Goal: Task Accomplishment & Management: Use online tool/utility

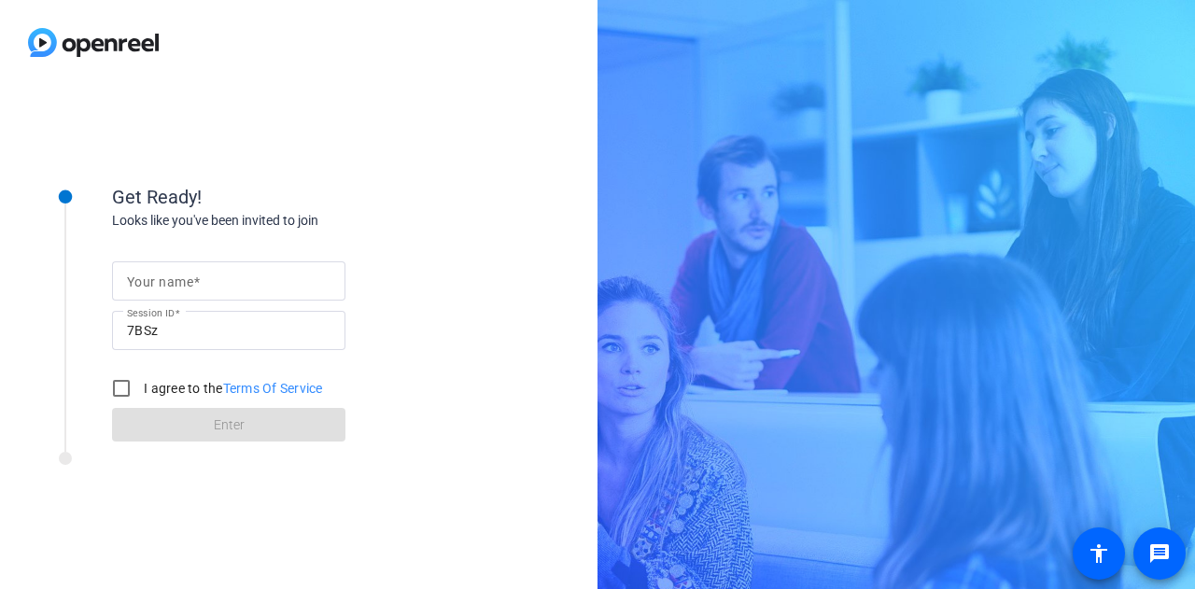
click at [179, 273] on input "Your name" at bounding box center [229, 281] width 204 height 22
type input "[PERSON_NAME]"
click at [123, 386] on input "I agree to the Terms Of Service" at bounding box center [121, 388] width 37 height 37
checkbox input "true"
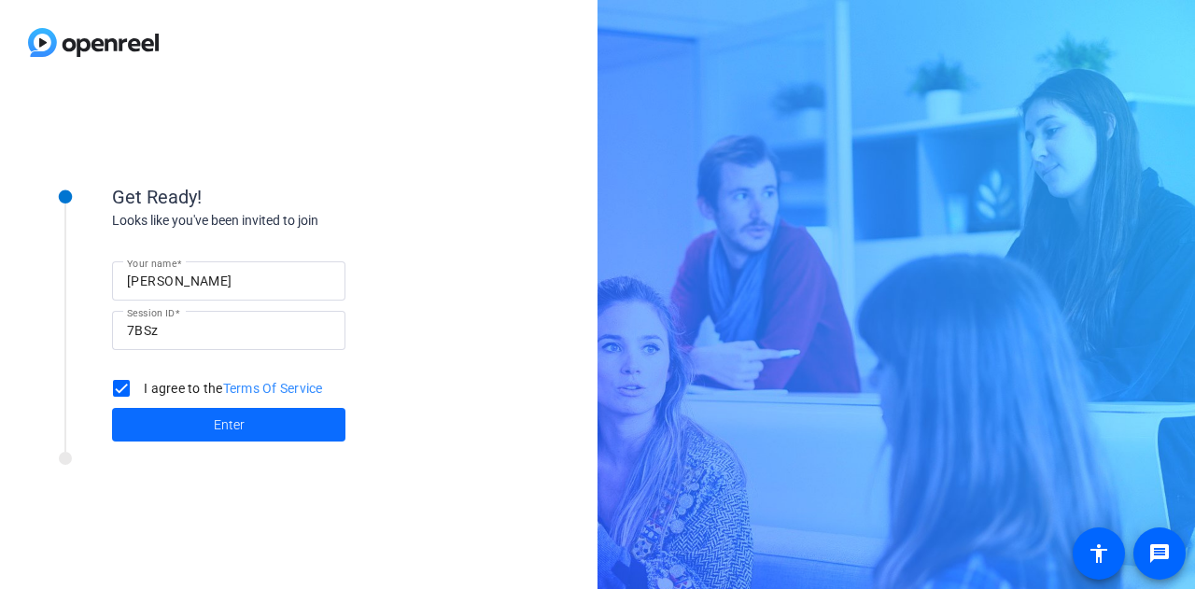
click at [152, 411] on span at bounding box center [228, 424] width 233 height 45
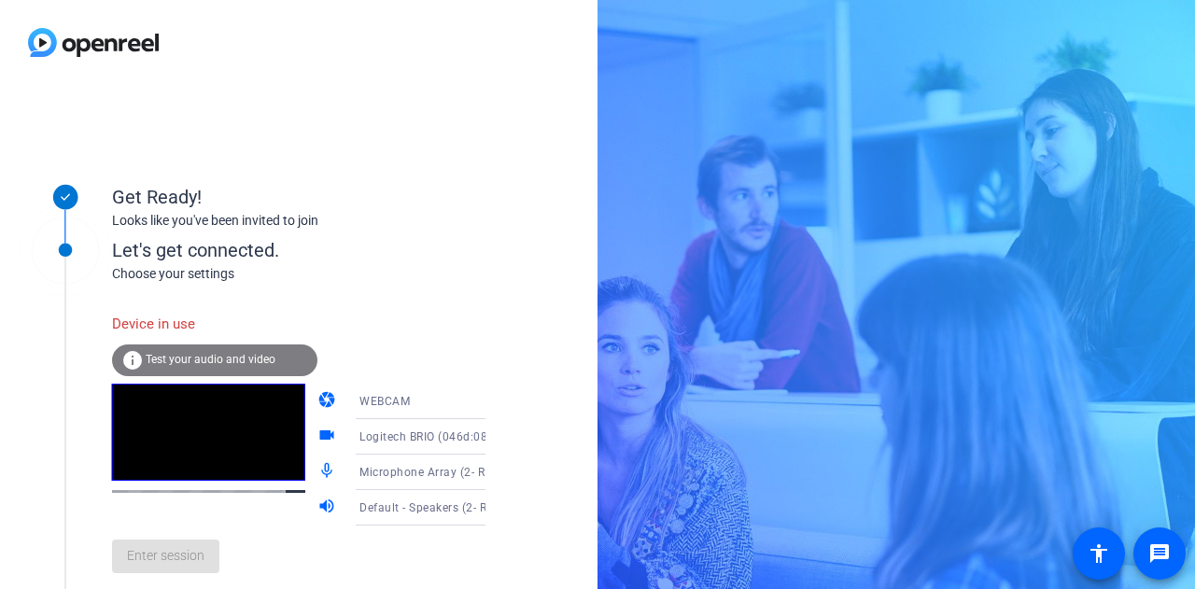
click at [493, 434] on icon at bounding box center [504, 437] width 22 height 22
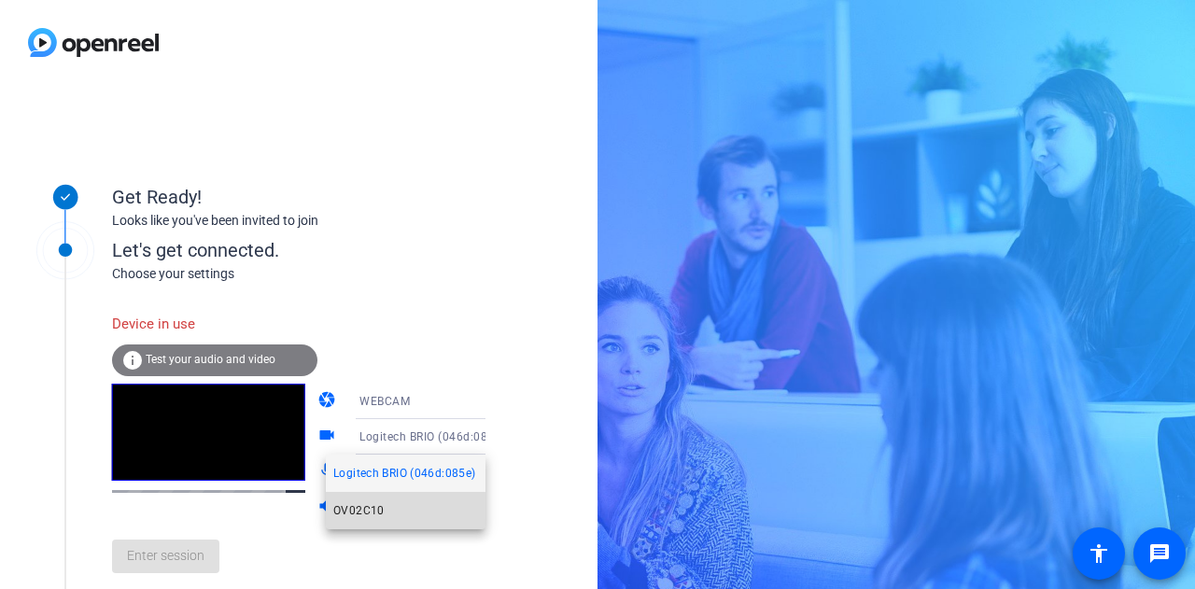
click at [336, 515] on span "OV02C10" at bounding box center [358, 510] width 51 height 22
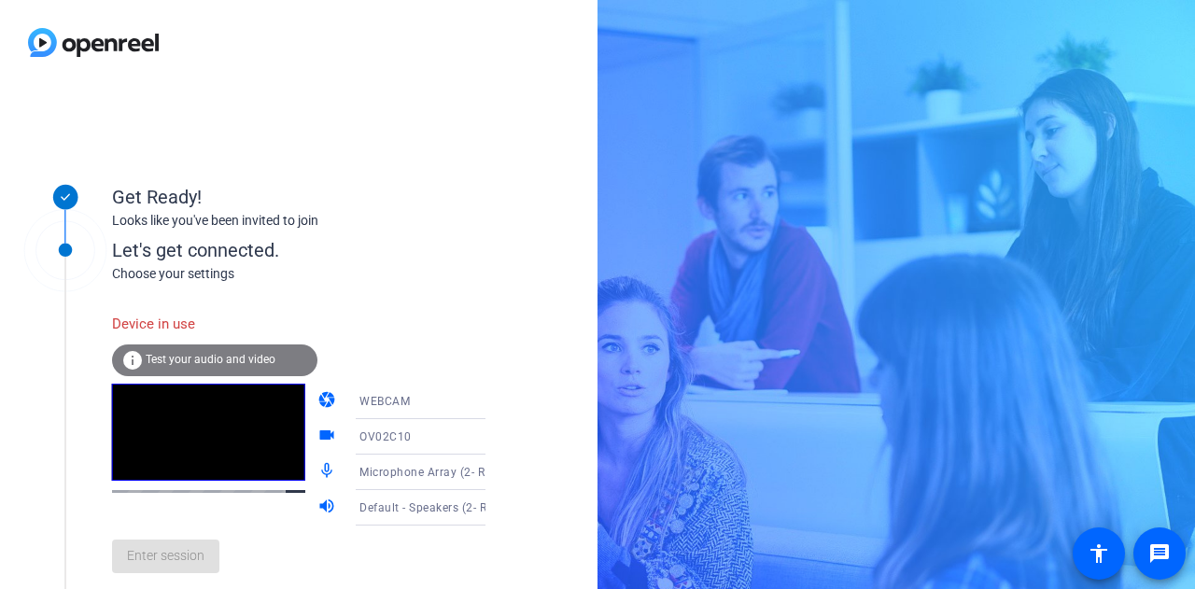
click at [500, 230] on div "Get Ready! Looks like you've been invited to join Let's get connected. Choose y…" at bounding box center [299, 337] width 598 height 504
click at [153, 322] on div "Device in use" at bounding box center [214, 324] width 205 height 40
click at [259, 309] on div "Device in use" at bounding box center [214, 324] width 205 height 40
drag, startPoint x: 256, startPoint y: 345, endPoint x: 253, endPoint y: 355, distance: 10.6
click at [253, 355] on div "info Test your audio and video" at bounding box center [214, 361] width 205 height 32
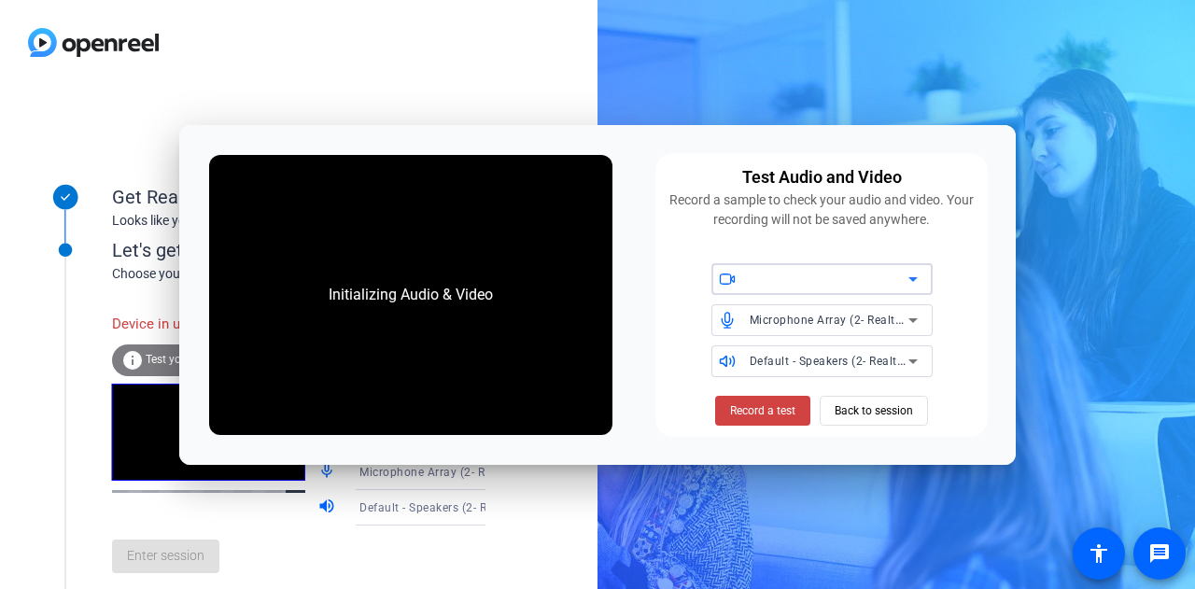
click at [914, 275] on icon at bounding box center [913, 279] width 22 height 22
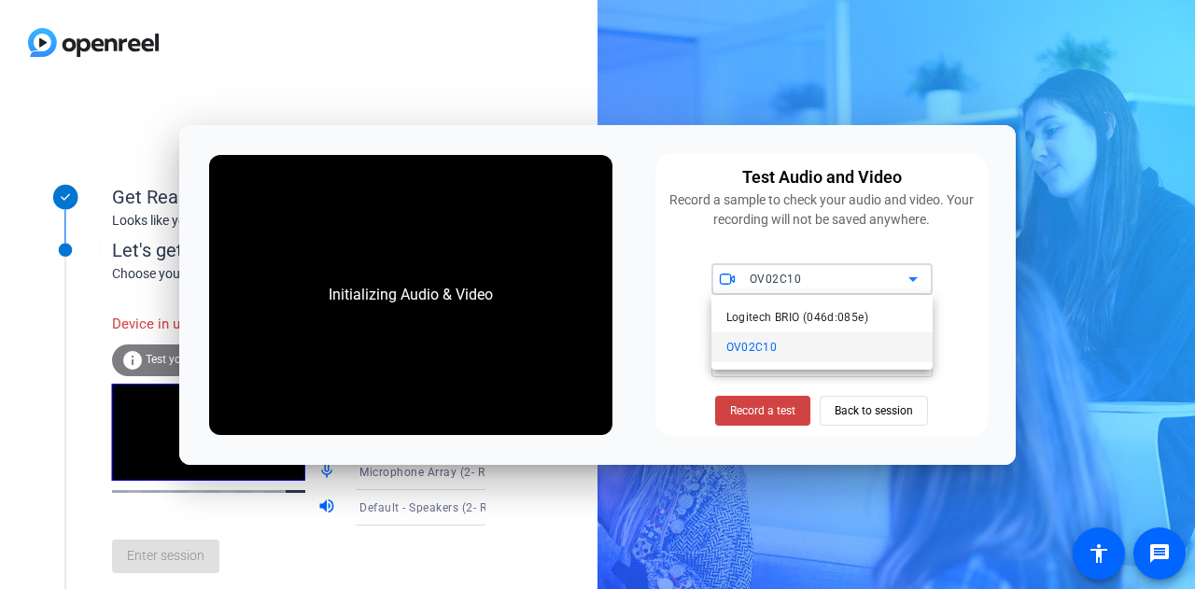
click at [778, 345] on mat-option "OV02C10" at bounding box center [821, 347] width 221 height 30
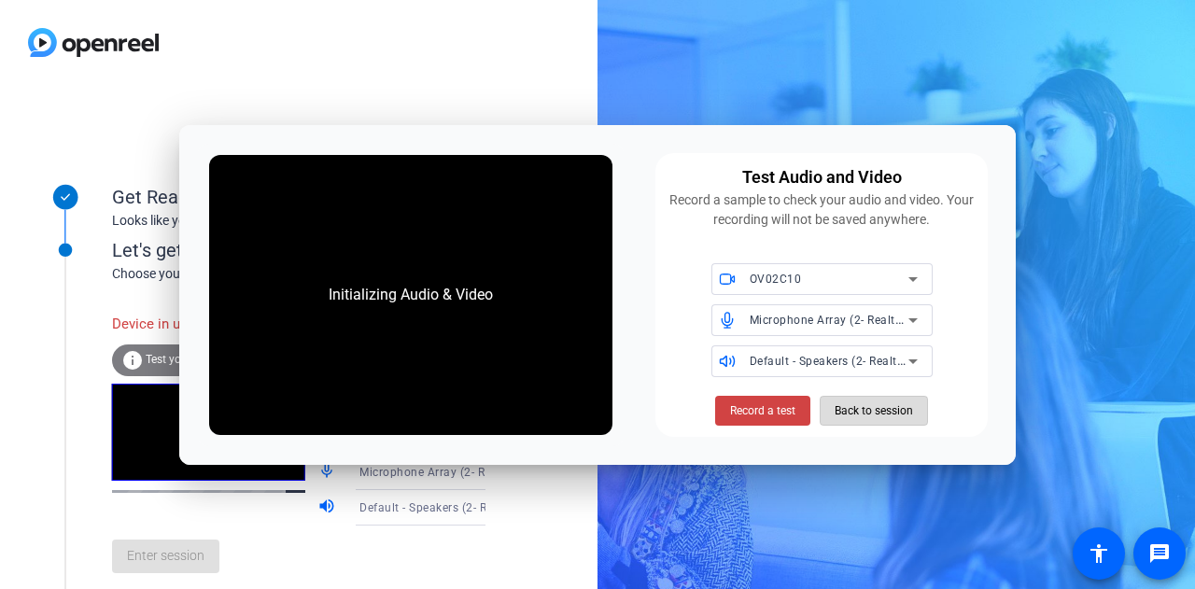
click at [879, 410] on span "Back to session" at bounding box center [874, 410] width 78 height 35
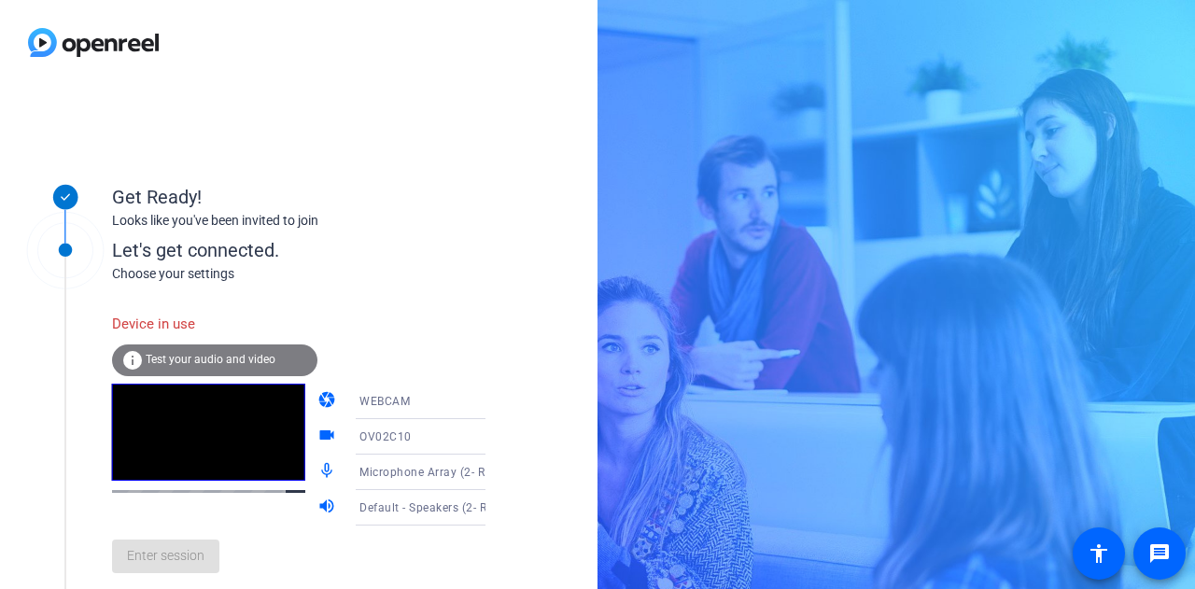
click at [428, 265] on div "Choose your settings" at bounding box center [318, 274] width 412 height 20
click at [483, 100] on div "Get Ready! Looks like you've been invited to join Let's get connected. Choose y…" at bounding box center [299, 337] width 598 height 504
click at [257, 296] on div "Device in use info Test your audio and video camera WEBCAM videocam OV02C10 mic…" at bounding box center [318, 435] width 412 height 303
click at [499, 437] on icon at bounding box center [503, 437] width 9 height 5
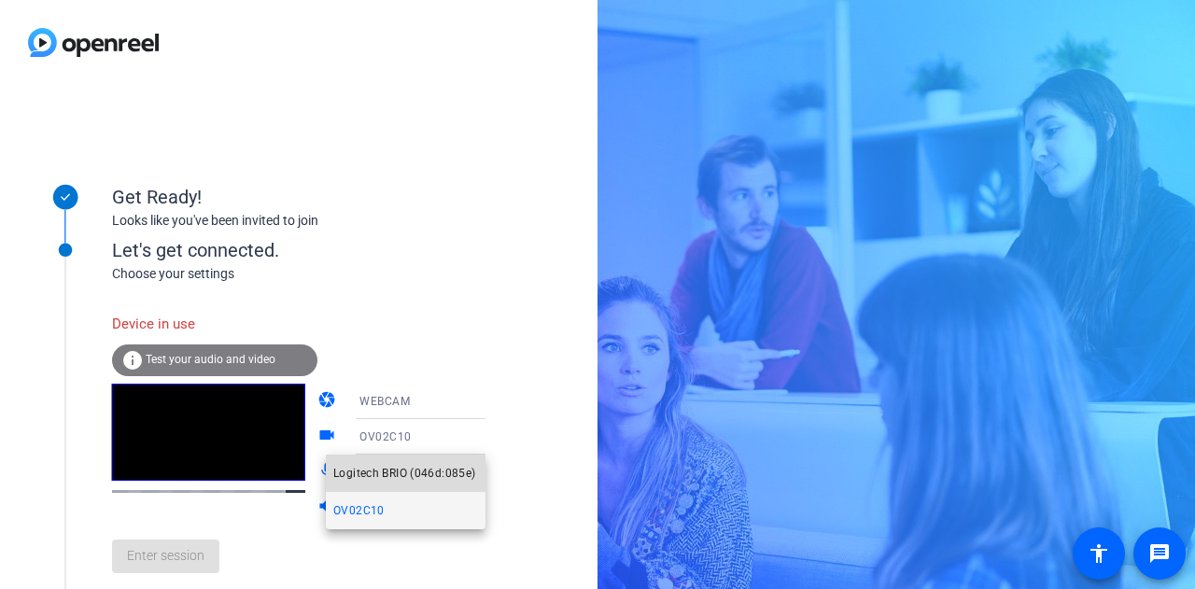
click at [441, 472] on span "Logitech BRIO (046d:085e)" at bounding box center [404, 473] width 142 height 22
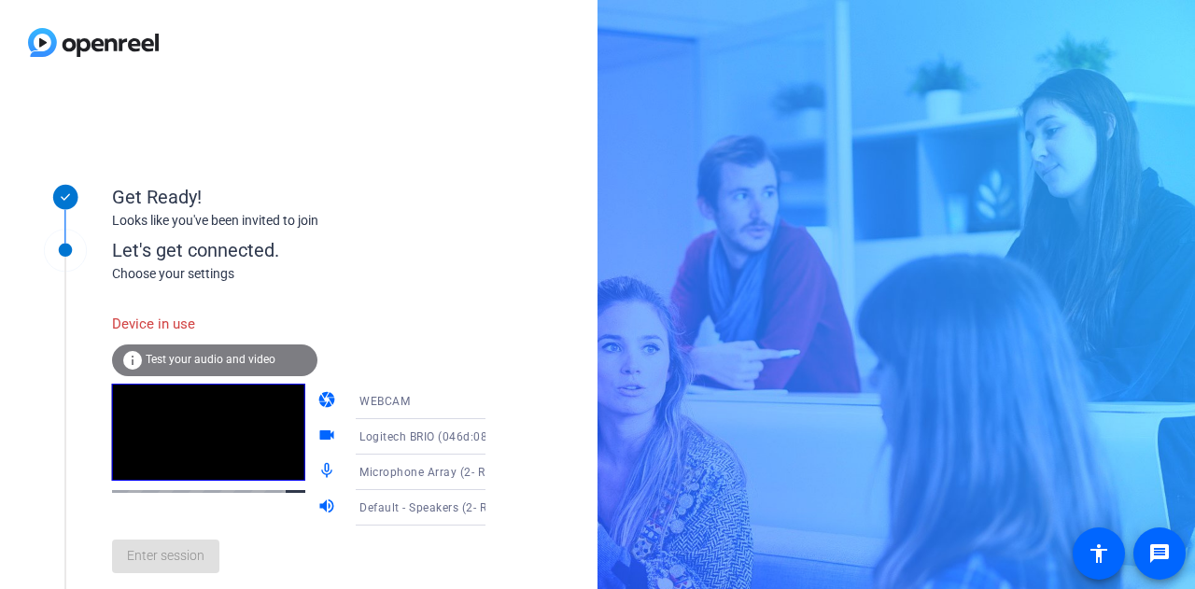
click at [197, 305] on div "Device in use" at bounding box center [214, 324] width 205 height 40
click at [255, 329] on div "Device in use" at bounding box center [214, 324] width 205 height 40
click at [257, 316] on div "Device in use" at bounding box center [214, 324] width 205 height 40
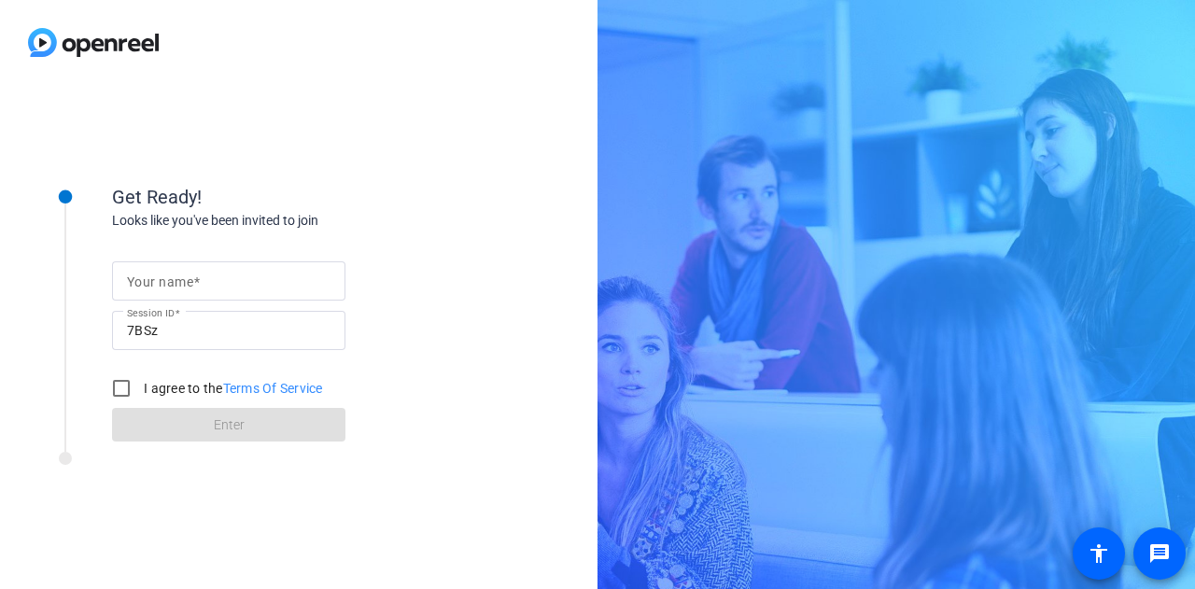
click at [218, 281] on input "Your name" at bounding box center [229, 281] width 204 height 22
type input "[PERSON_NAME]"
click at [134, 394] on input "I agree to the Terms Of Service" at bounding box center [121, 388] width 37 height 37
checkbox input "true"
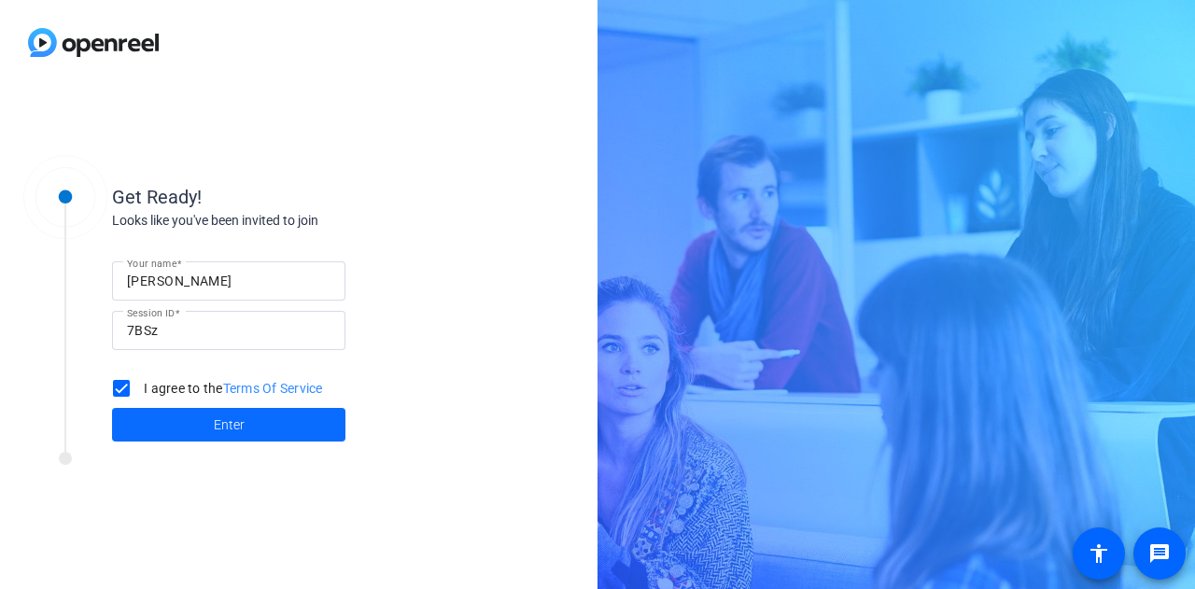
click at [167, 417] on span at bounding box center [228, 424] width 233 height 45
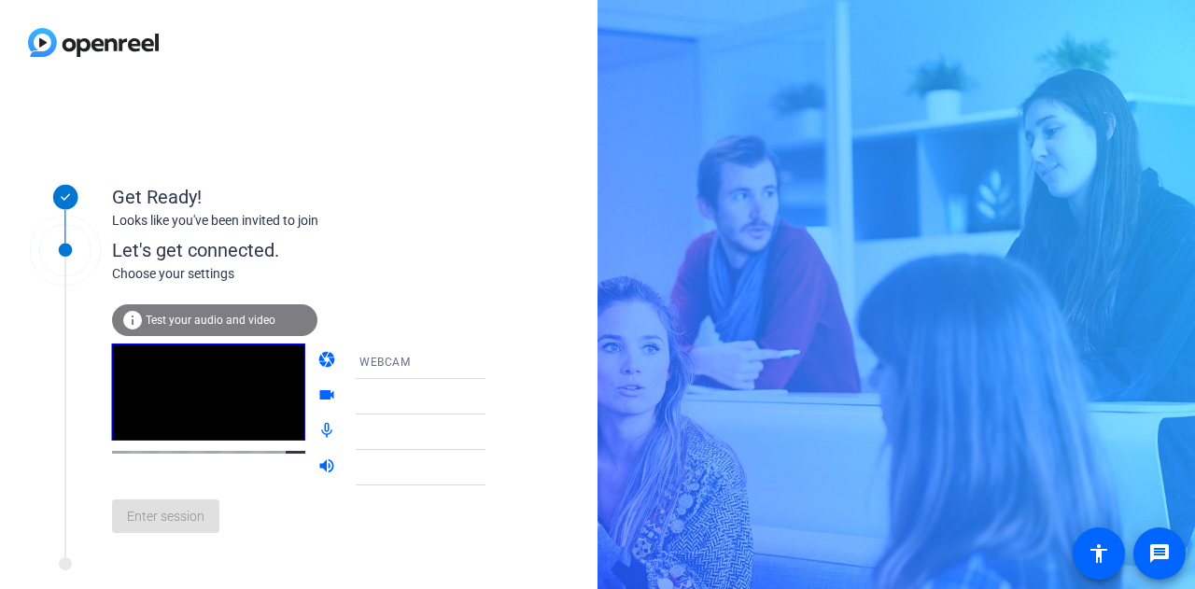
click at [493, 395] on icon at bounding box center [504, 397] width 22 height 22
click at [469, 398] on div at bounding box center [434, 389] width 178 height 21
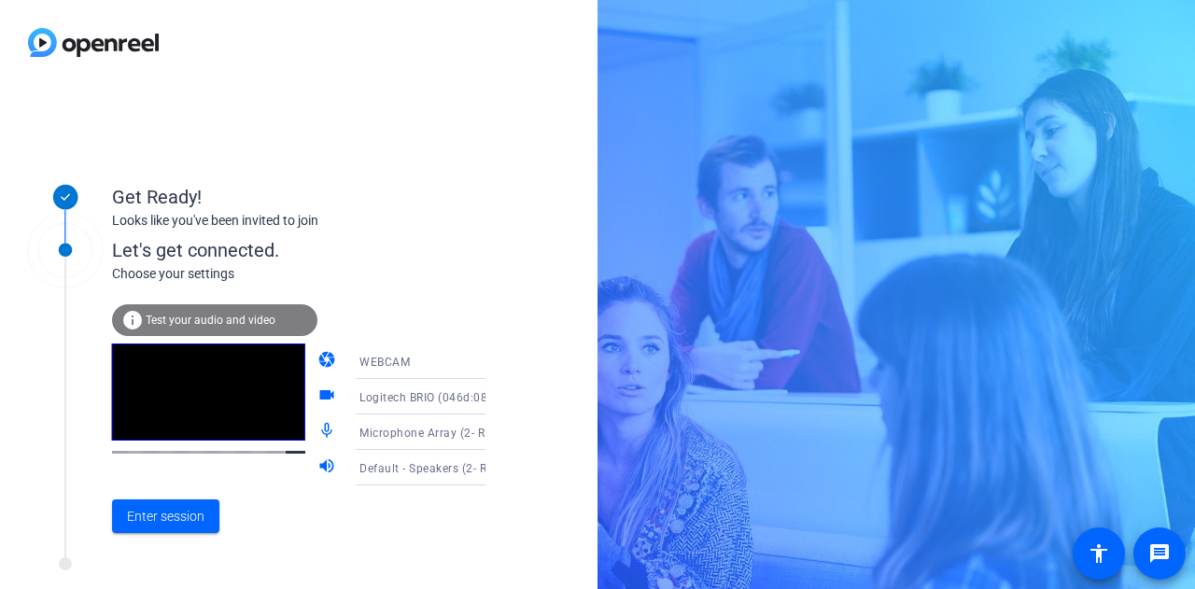
click at [499, 397] on icon at bounding box center [503, 397] width 9 height 5
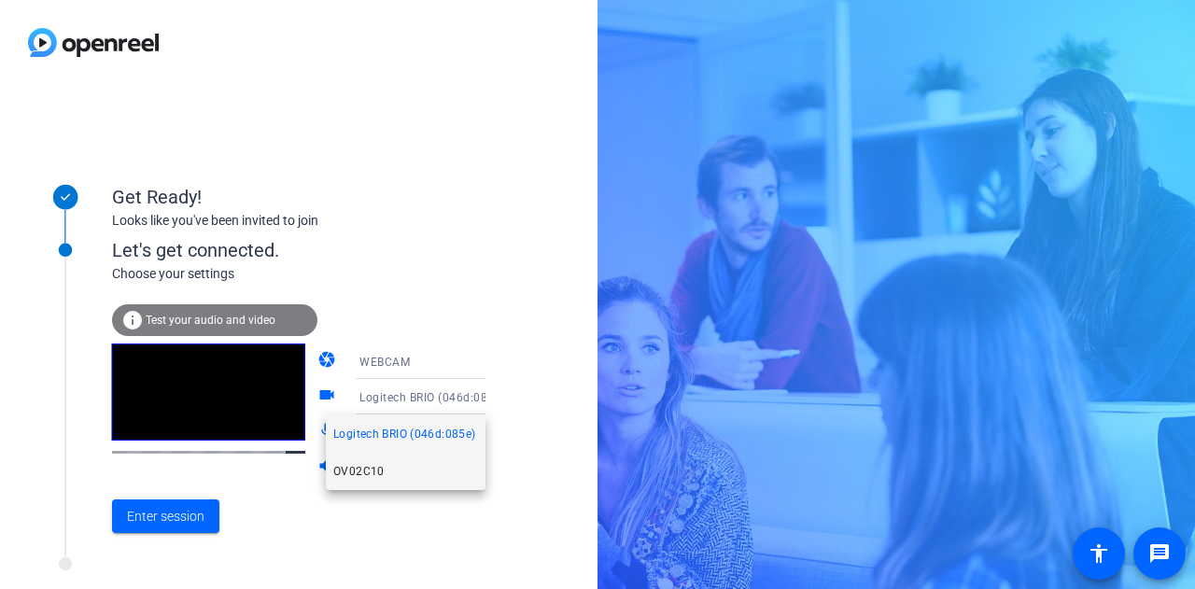
click at [415, 475] on mat-option "OV02C10" at bounding box center [406, 471] width 160 height 37
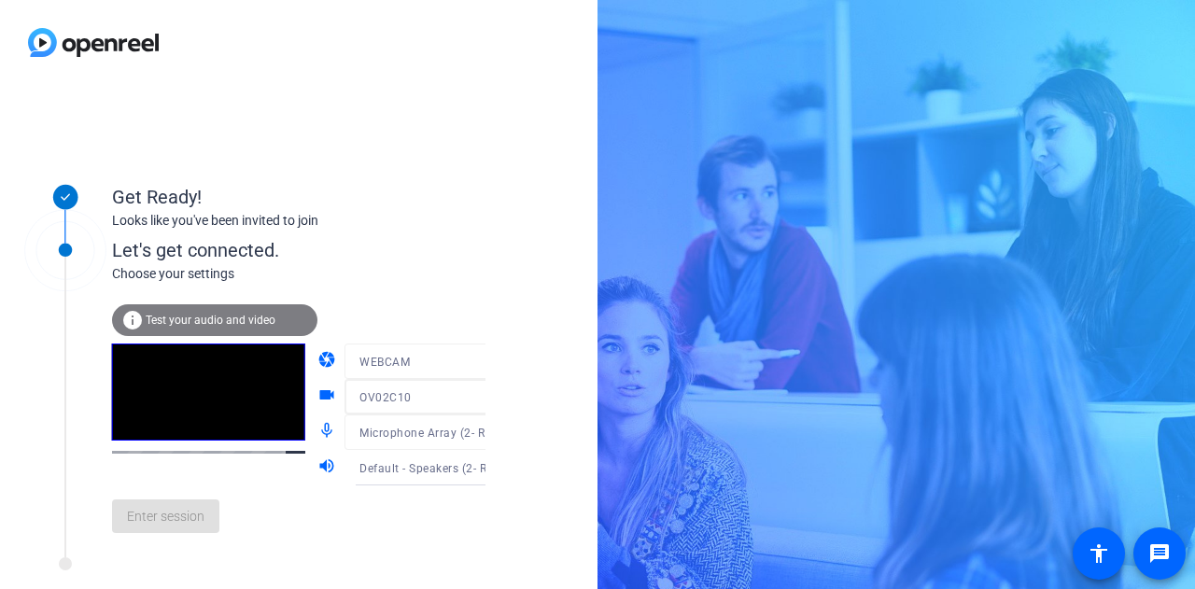
click at [174, 516] on div "Enter session" at bounding box center [318, 516] width 412 height 62
click at [173, 521] on span "Enter session" at bounding box center [165, 517] width 77 height 20
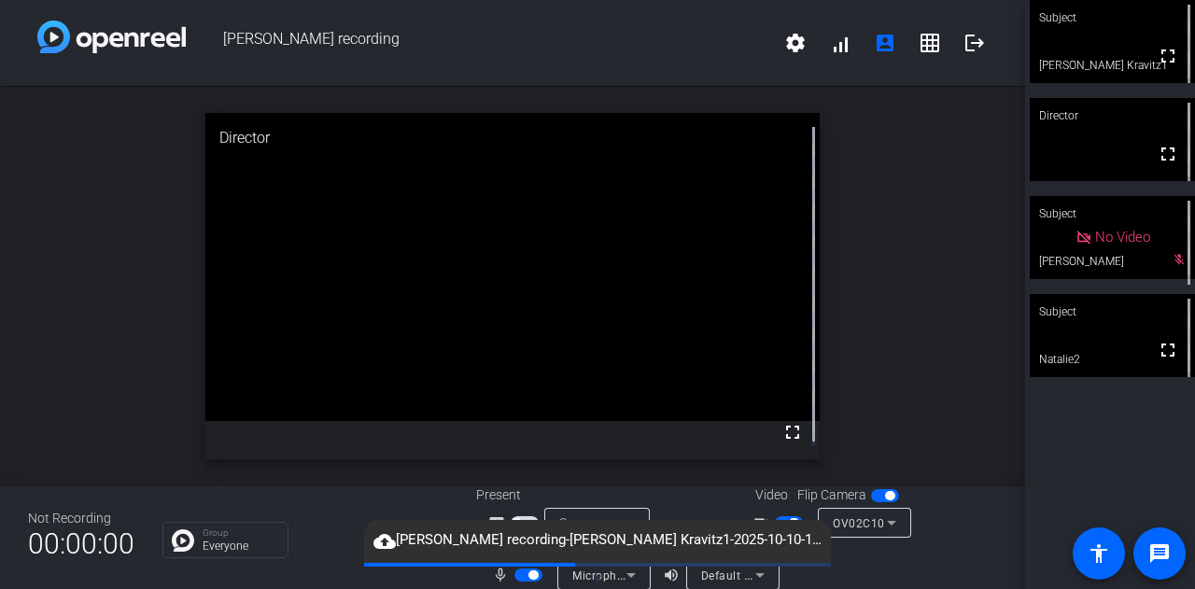
click at [958, 359] on div "open_in_new Director fullscreen" at bounding box center [512, 286] width 1025 height 401
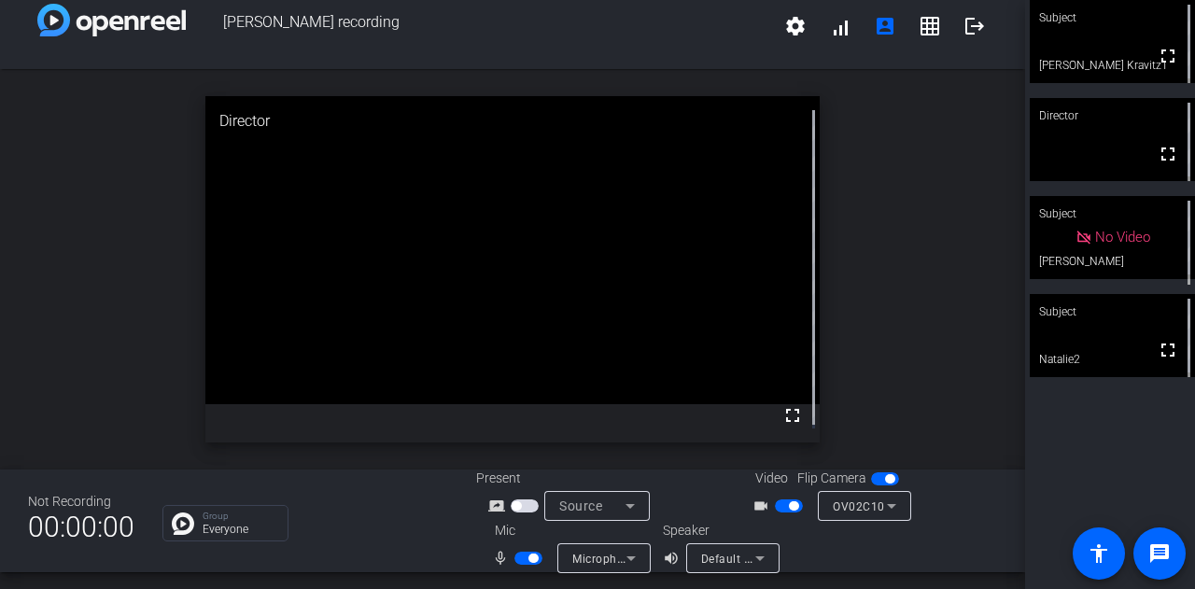
scroll to position [21, 0]
